Goal: Check status: Check status

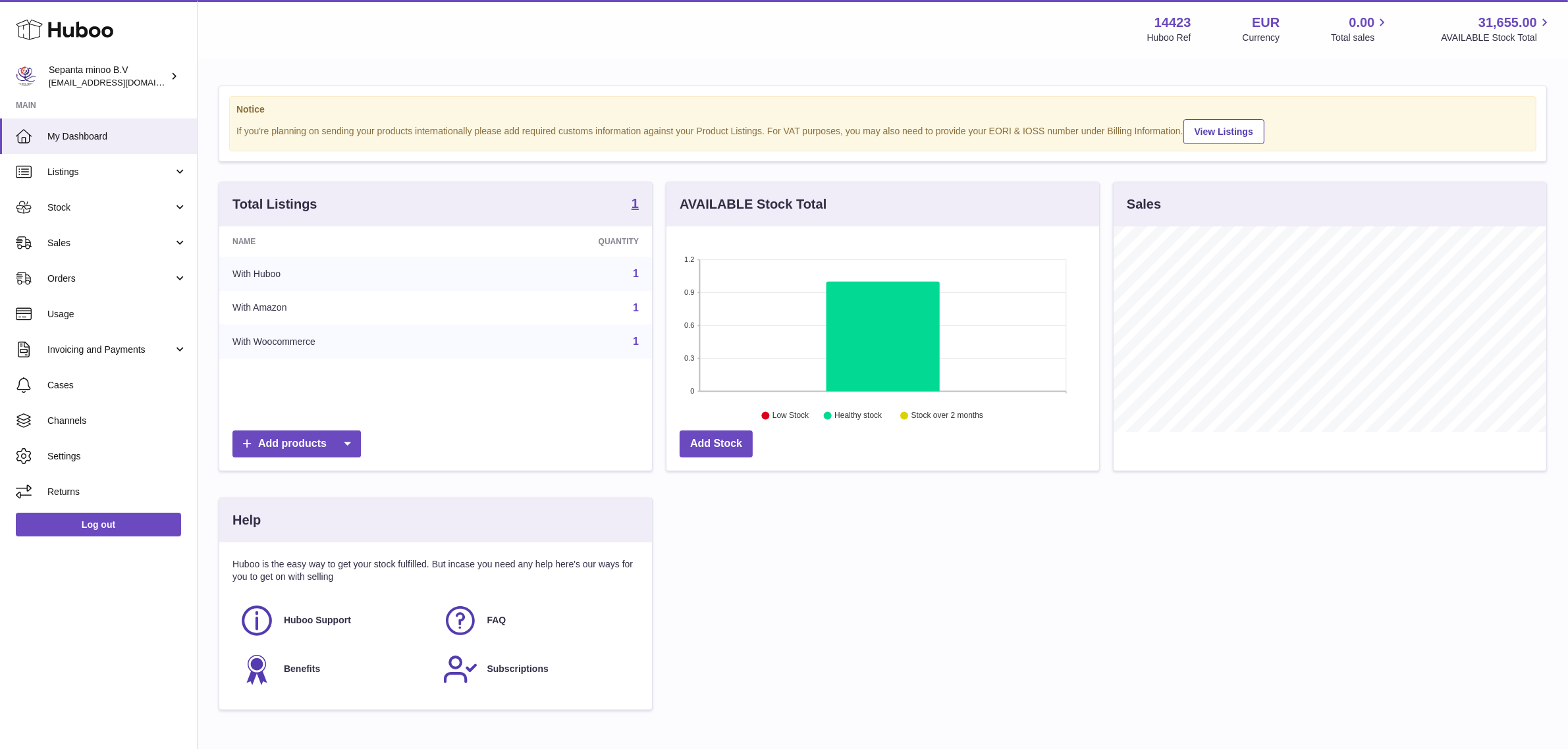
scroll to position [204, 433]
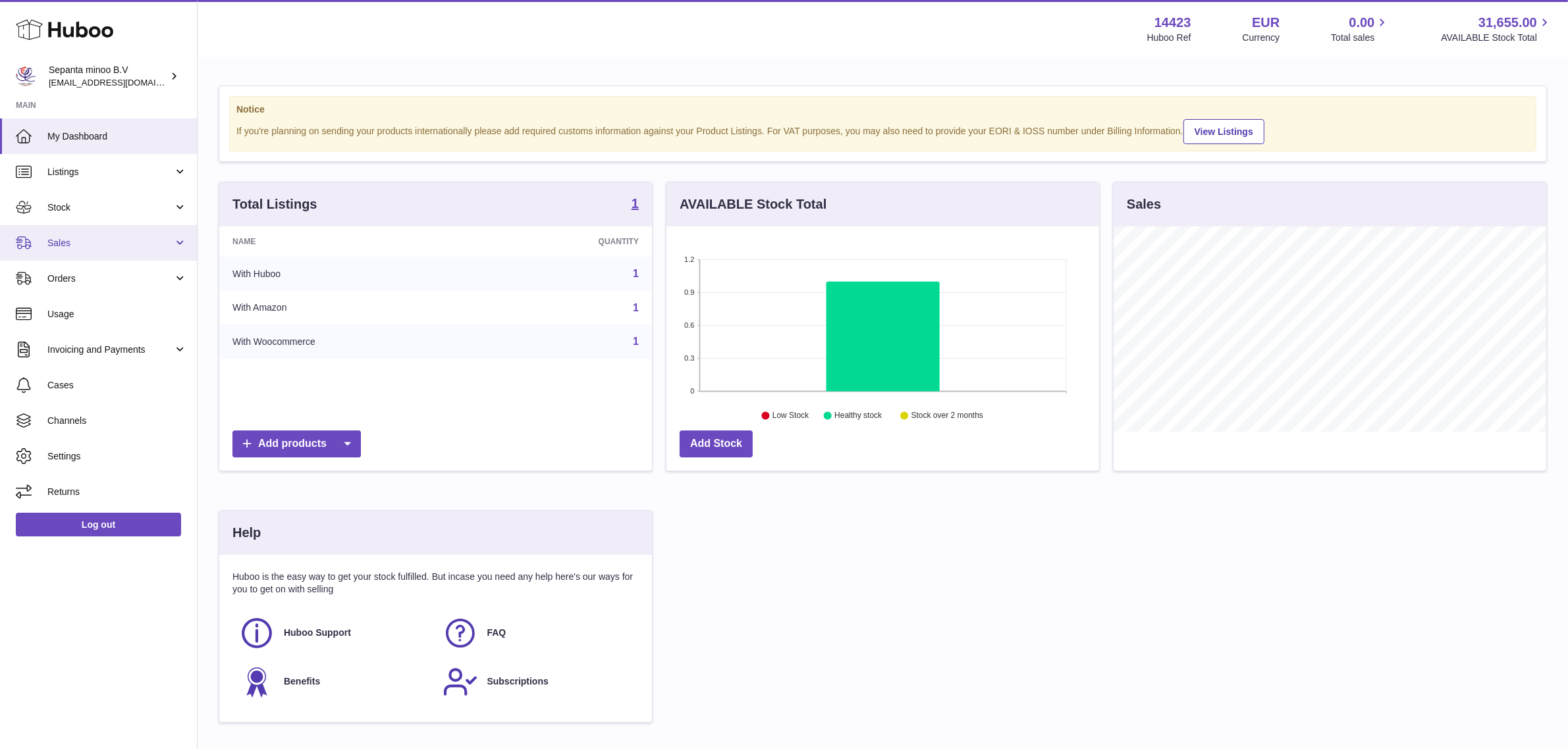
click at [120, 245] on span "Sales" at bounding box center [110, 243] width 126 height 13
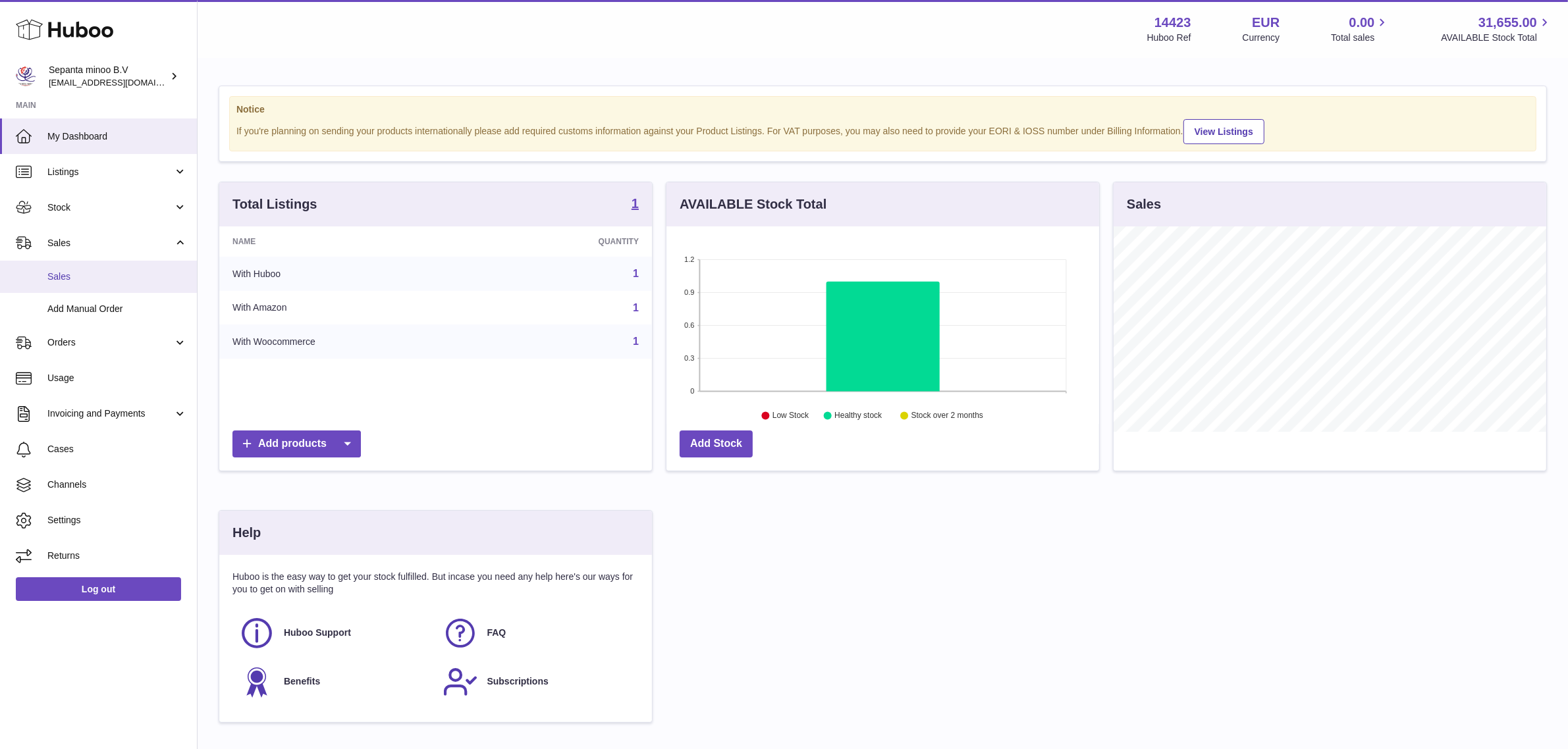
click at [106, 284] on link "Sales" at bounding box center [98, 277] width 197 height 32
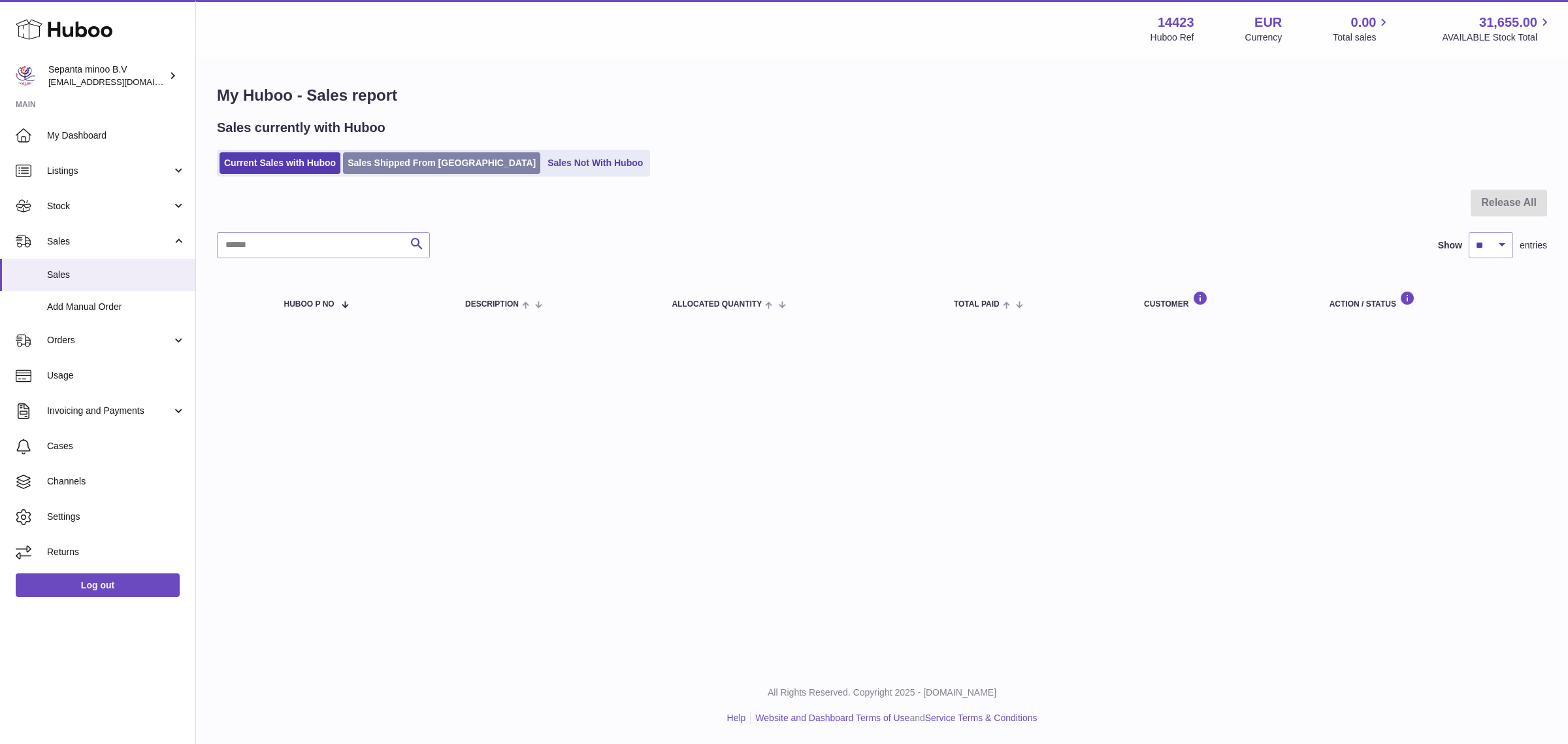
click at [465, 169] on link "Sales Shipped From [GEOGRAPHIC_DATA]" at bounding box center [442, 163] width 198 height 21
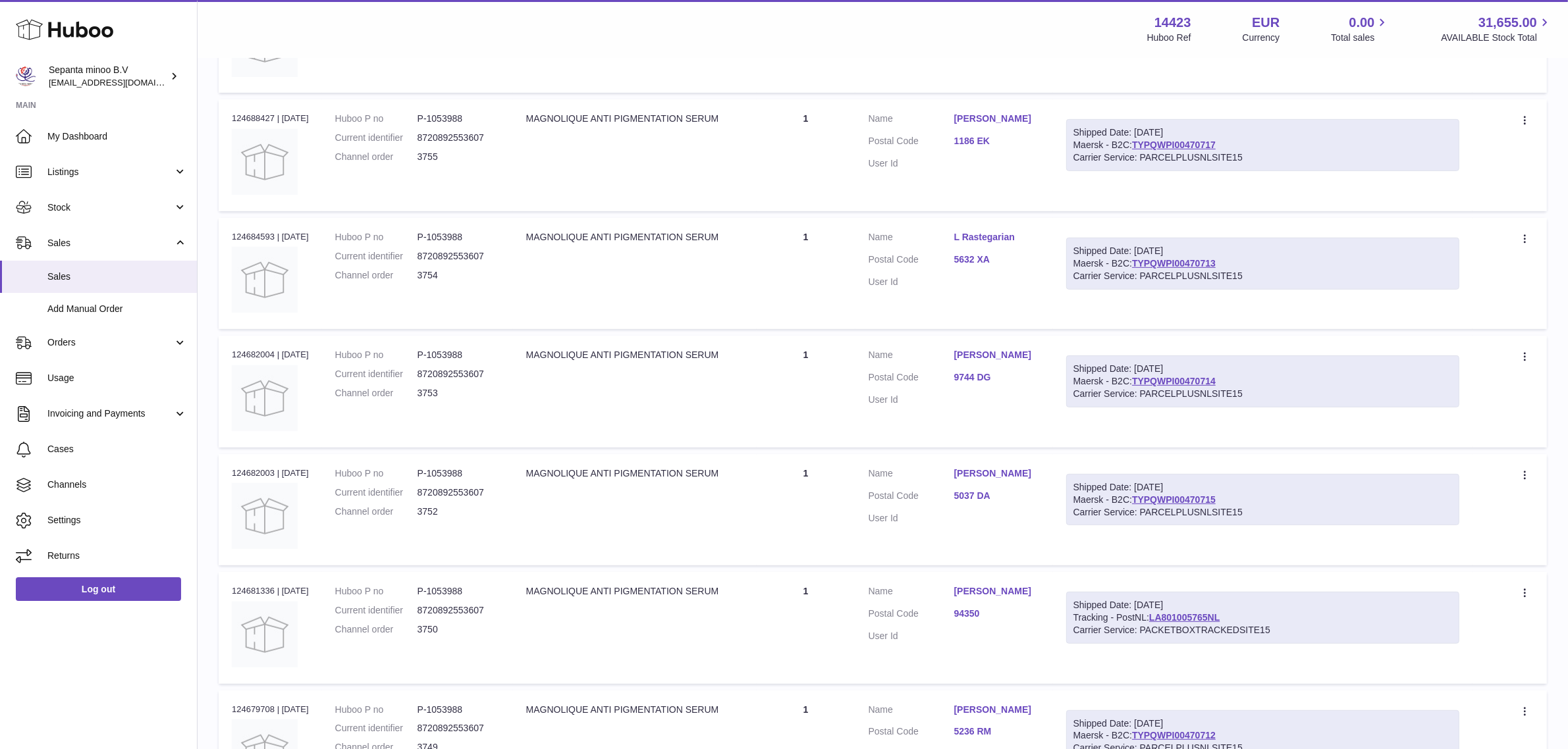
scroll to position [882, 0]
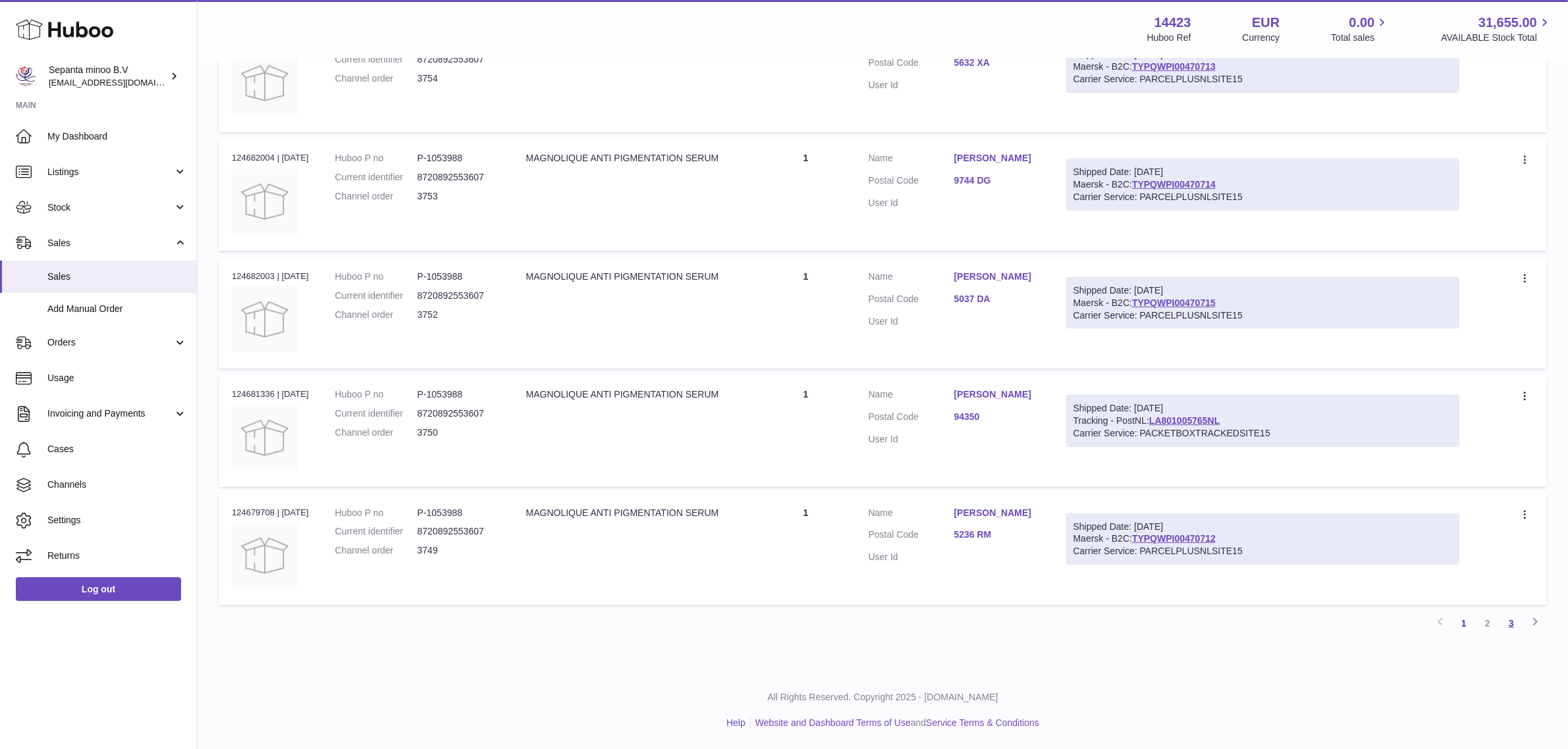
click at [1509, 624] on link "3" at bounding box center [1511, 623] width 24 height 24
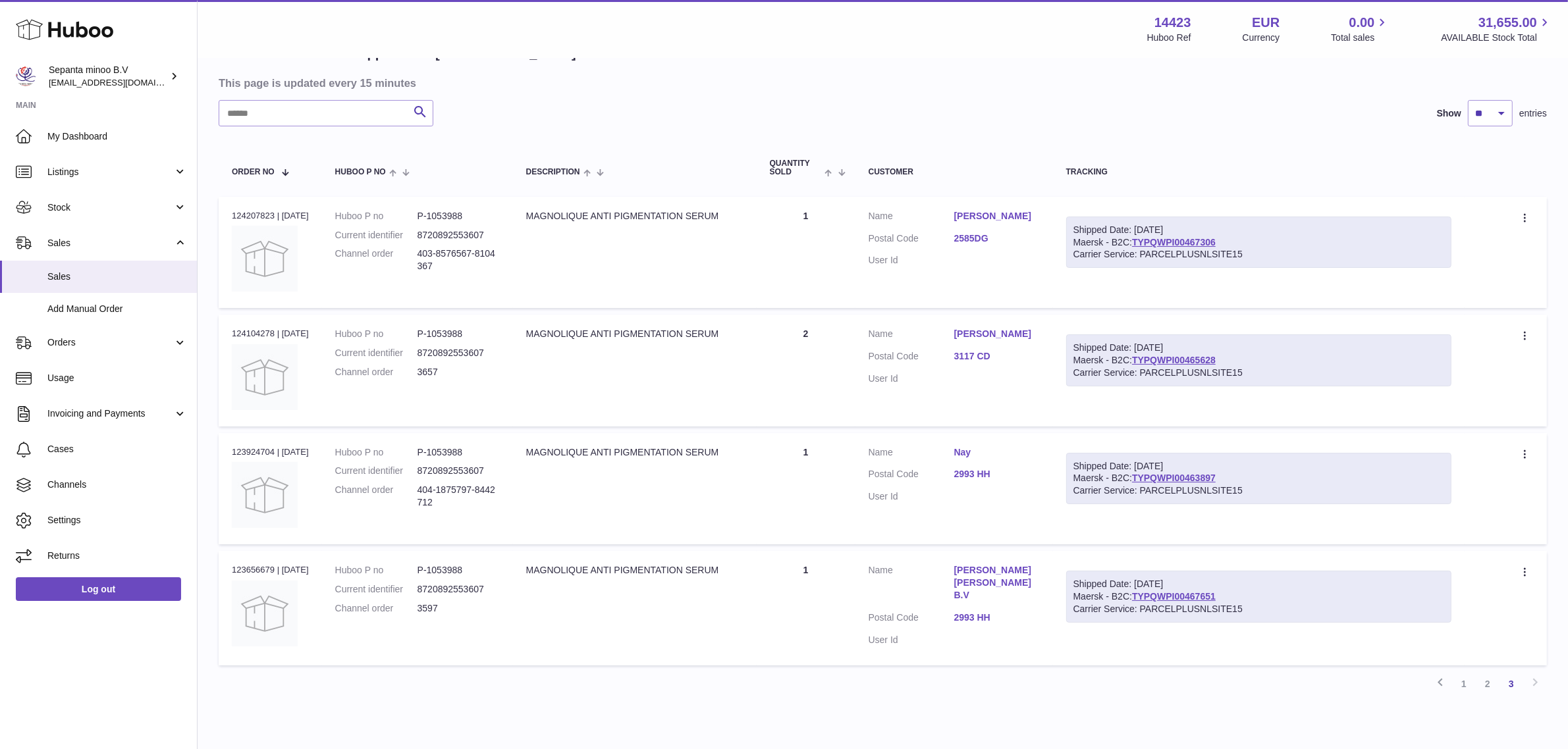
scroll to position [175, 0]
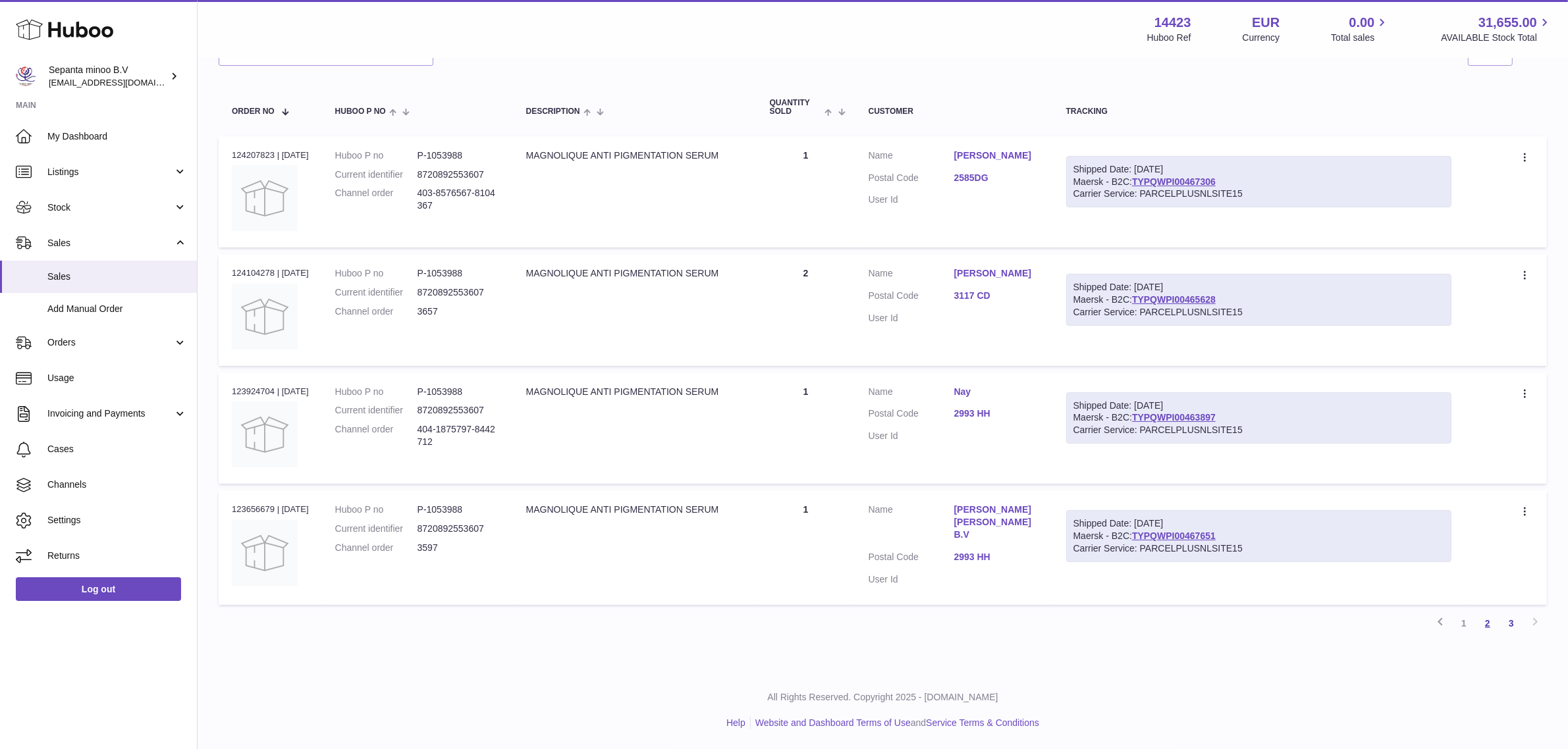
click at [1490, 632] on link "2" at bounding box center [1487, 623] width 24 height 24
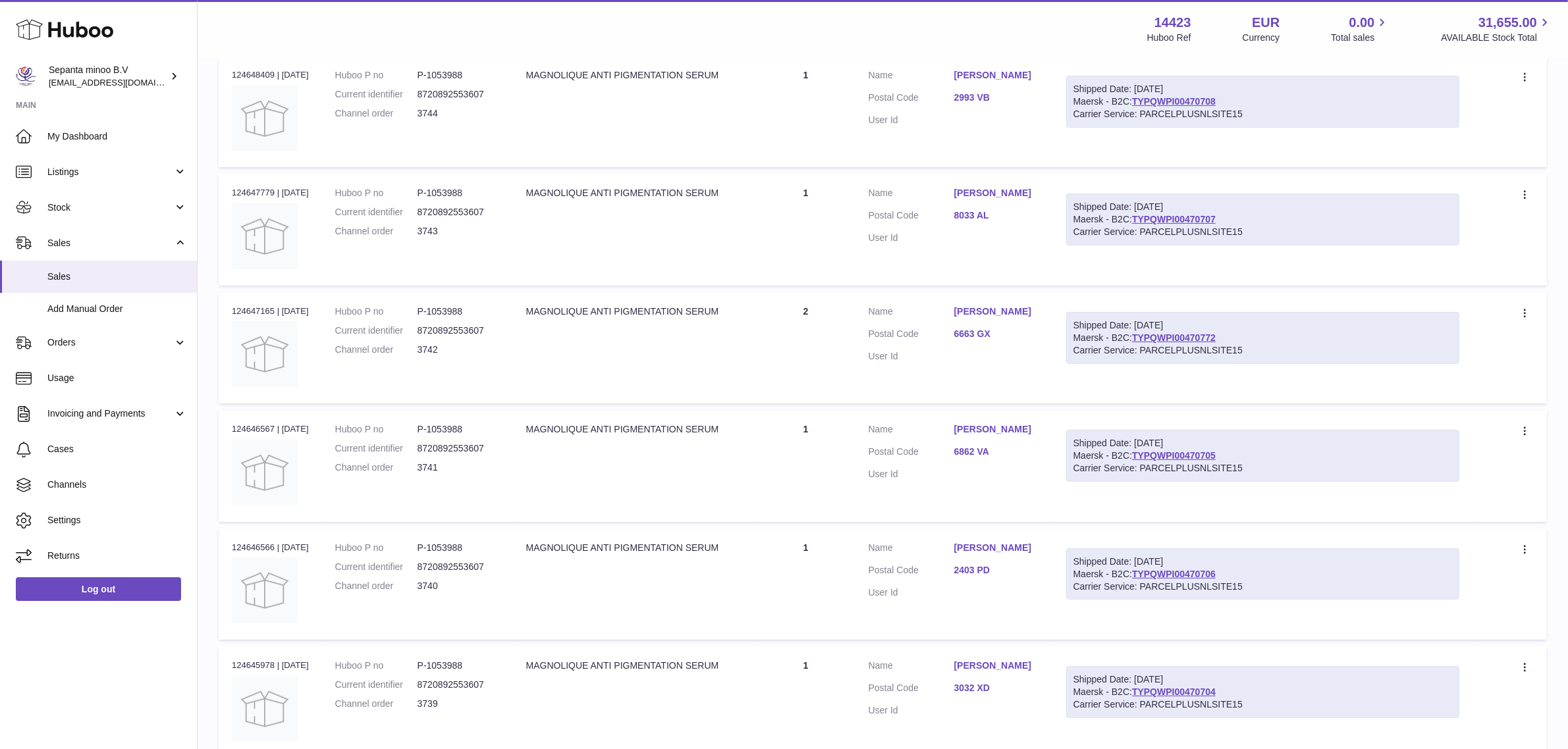
scroll to position [799, 0]
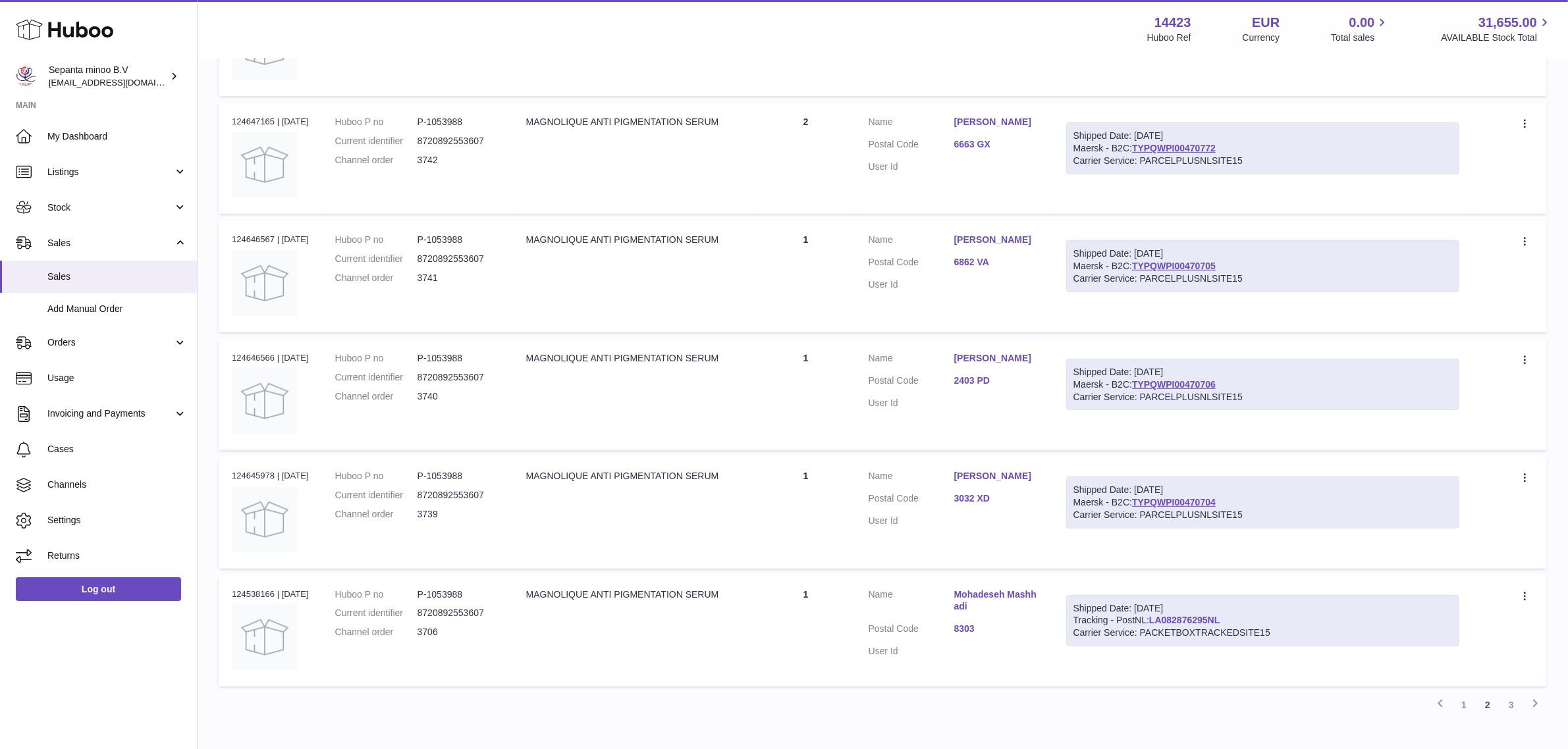
click at [1219, 625] on link "LA082876295NL" at bounding box center [1184, 620] width 71 height 11
click at [1199, 145] on link "TYPQWPI00470772" at bounding box center [1174, 148] width 83 height 11
